Goal: Task Accomplishment & Management: Manage account settings

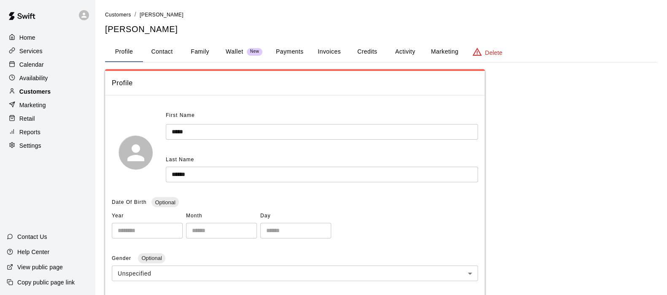
click at [43, 91] on p "Customers" at bounding box center [34, 91] width 31 height 8
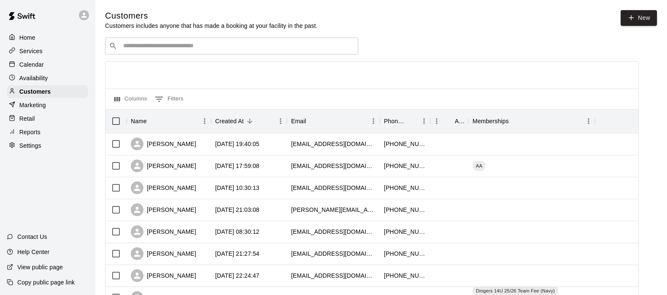
click at [137, 47] on input "Search customers by name or email" at bounding box center [238, 46] width 234 height 8
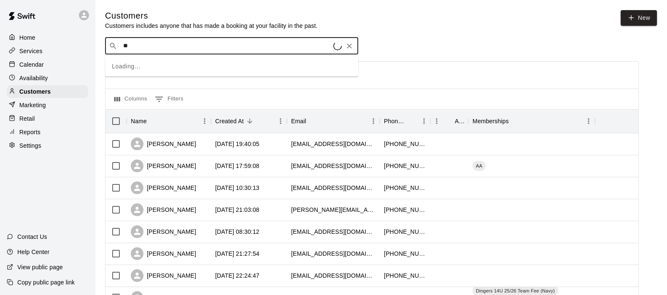
type input "*"
type input "******"
click at [195, 144] on div "[PERSON_NAME]" at bounding box center [169, 144] width 84 height 22
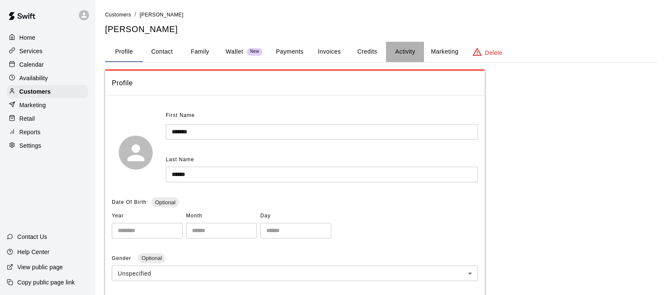
click at [394, 49] on button "Activity" at bounding box center [405, 52] width 38 height 20
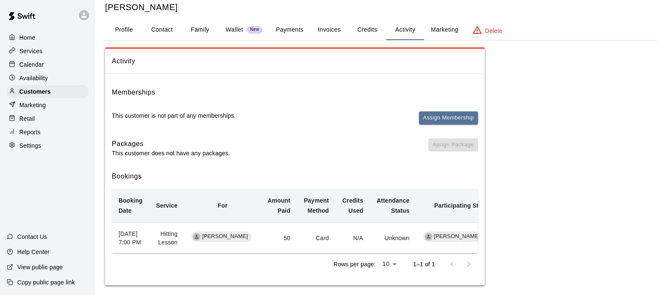
scroll to position [37, 0]
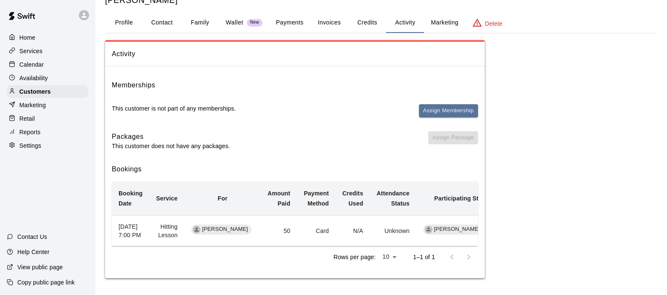
click at [284, 15] on button "Payments" at bounding box center [289, 23] width 41 height 20
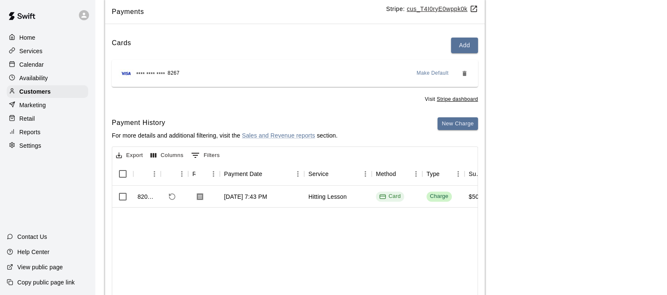
scroll to position [72, 0]
click at [170, 195] on icon "Refund payment" at bounding box center [172, 196] width 8 height 8
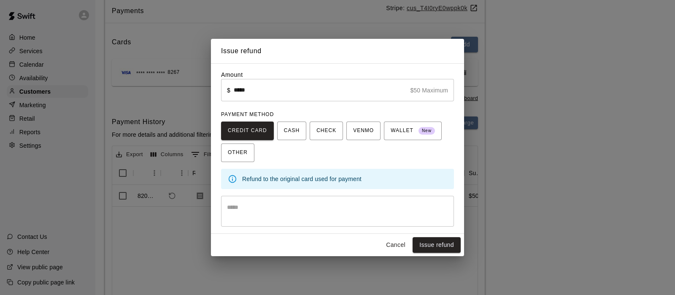
click at [273, 216] on textarea at bounding box center [337, 211] width 221 height 17
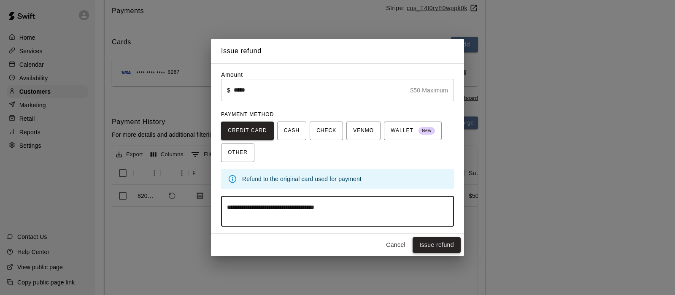
type textarea "**********"
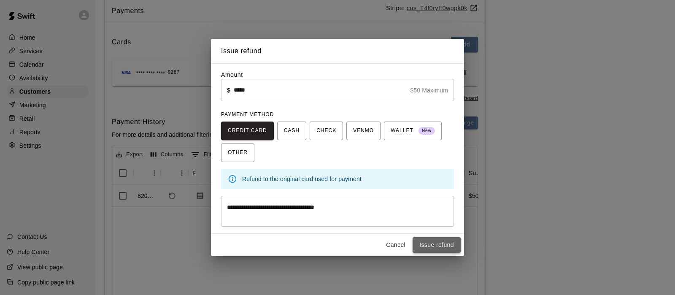
click at [440, 247] on button "Issue refund" at bounding box center [437, 245] width 48 height 16
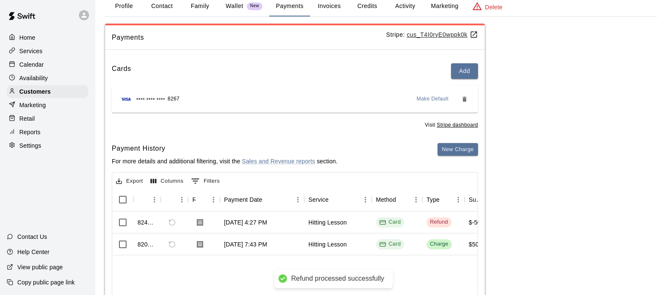
scroll to position [0, 0]
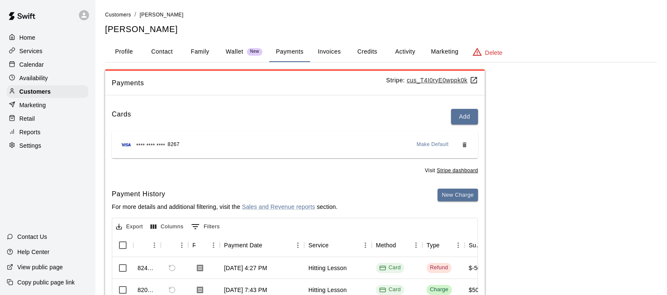
click at [160, 49] on button "Contact" at bounding box center [162, 52] width 38 height 20
select select "**"
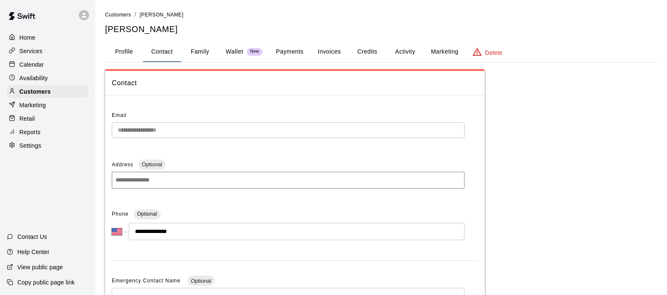
click at [192, 60] on button "Family" at bounding box center [200, 52] width 38 height 20
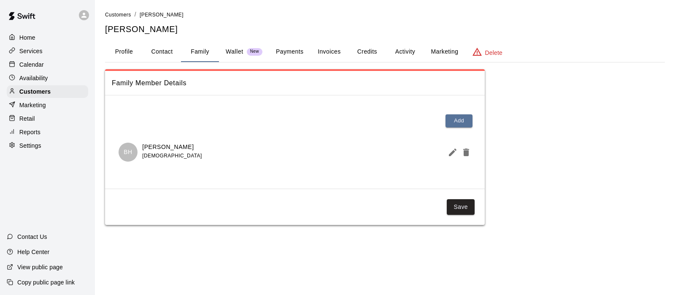
click at [29, 66] on p "Calendar" at bounding box center [31, 64] width 24 height 8
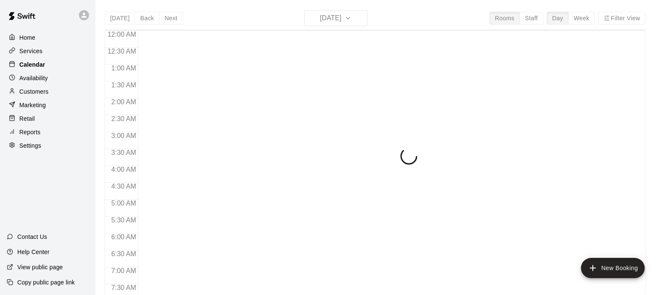
scroll to position [536, 0]
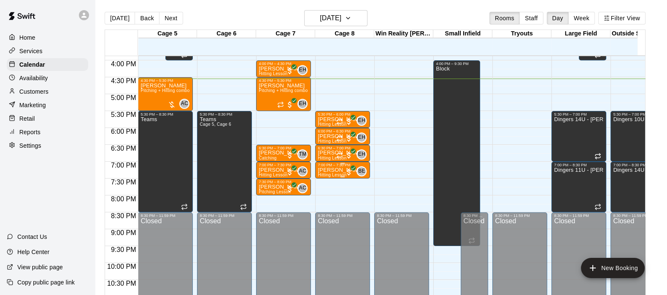
click at [340, 170] on p "[PERSON_NAME]" at bounding box center [341, 170] width 46 height 0
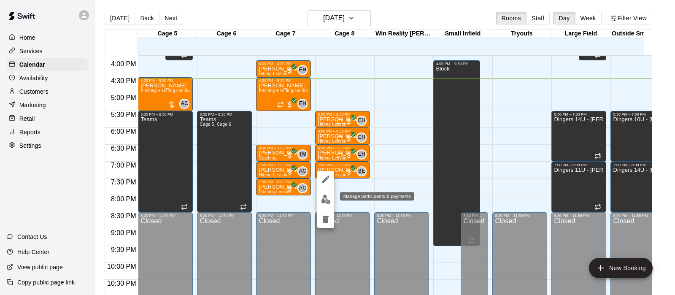
click at [322, 193] on button "edit" at bounding box center [325, 199] width 17 height 16
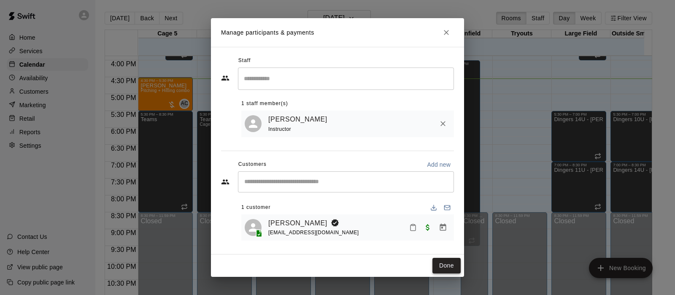
click at [444, 262] on button "Done" at bounding box center [447, 266] width 28 height 16
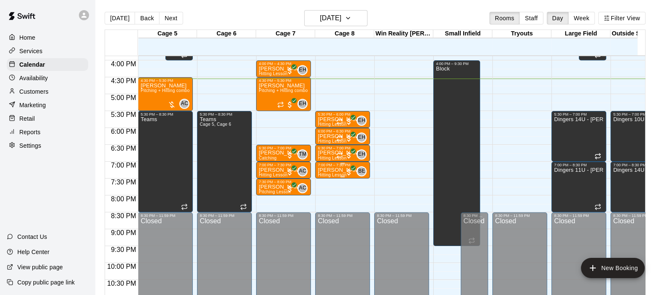
click at [327, 166] on div "7:00 PM – 7:30 PM" at bounding box center [343, 165] width 50 height 4
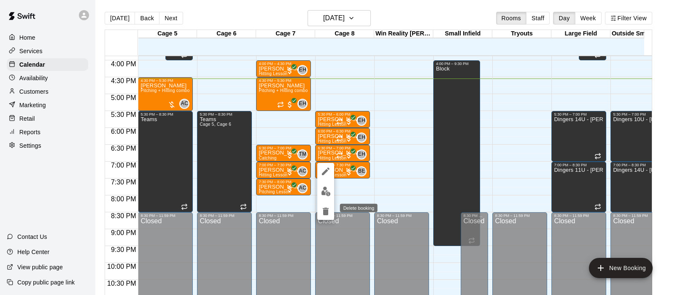
click at [327, 206] on icon "delete" at bounding box center [326, 211] width 10 height 10
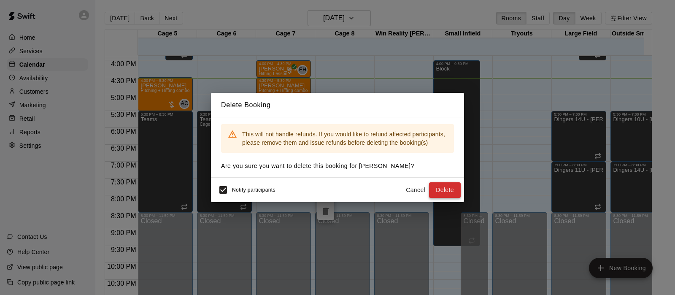
click at [450, 190] on button "Delete" at bounding box center [445, 190] width 32 height 16
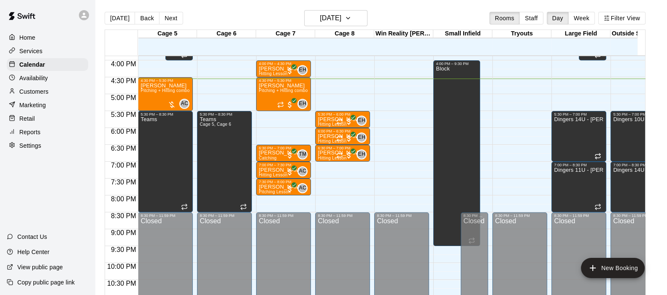
click at [47, 96] on p "Customers" at bounding box center [33, 91] width 29 height 8
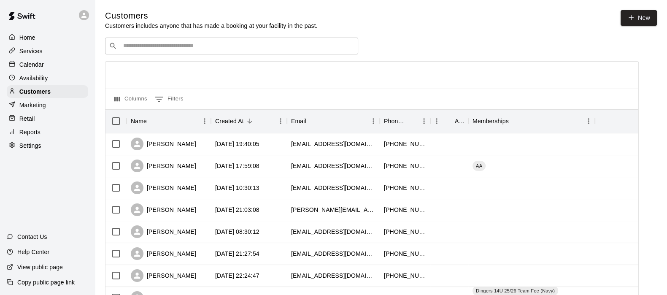
click at [181, 46] on input "Search customers by name or email" at bounding box center [238, 46] width 234 height 8
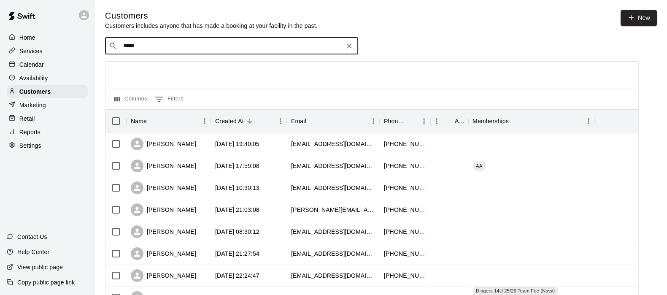
type input "******"
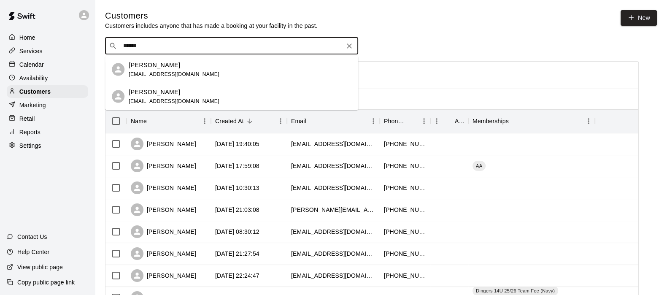
click at [139, 78] on div "[PERSON_NAME] [EMAIL_ADDRESS][DOMAIN_NAME]" at bounding box center [174, 69] width 91 height 18
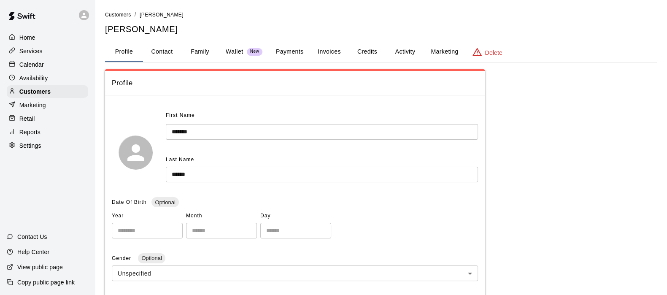
click at [280, 41] on div "**********" at bounding box center [381, 295] width 552 height 571
